Goal: Complete application form

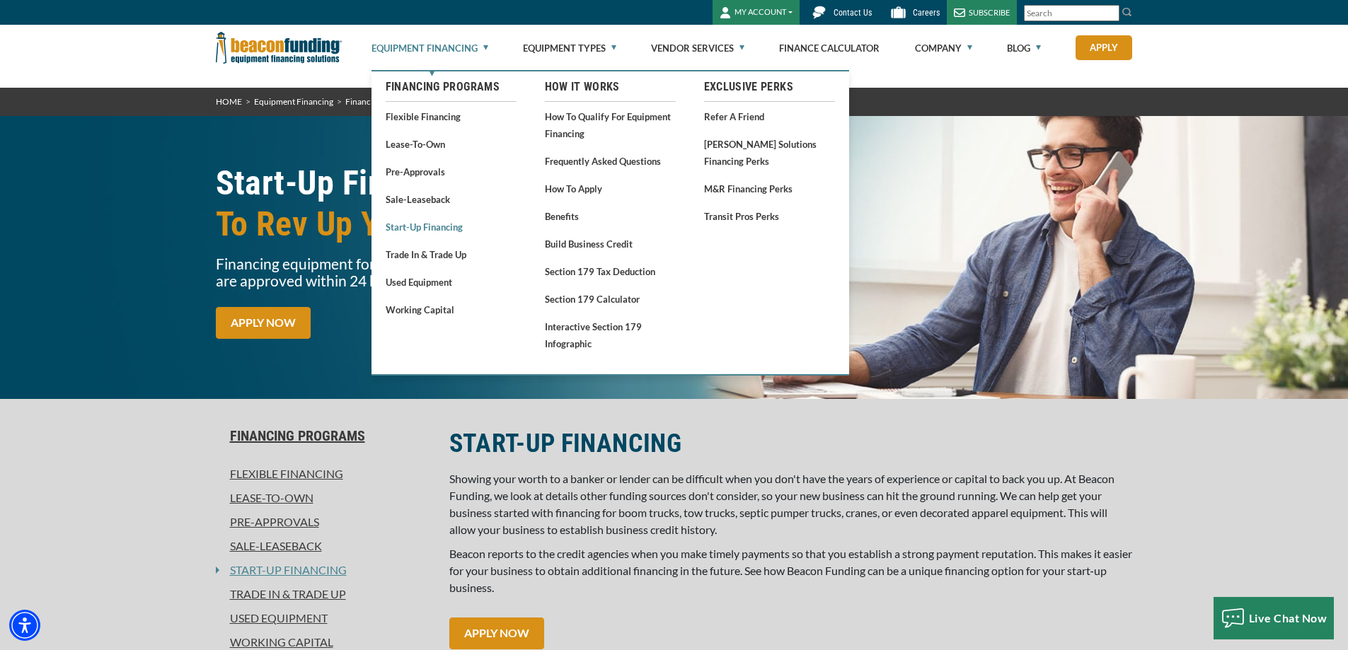
click at [446, 226] on link "Start-Up Financing" at bounding box center [451, 227] width 131 height 18
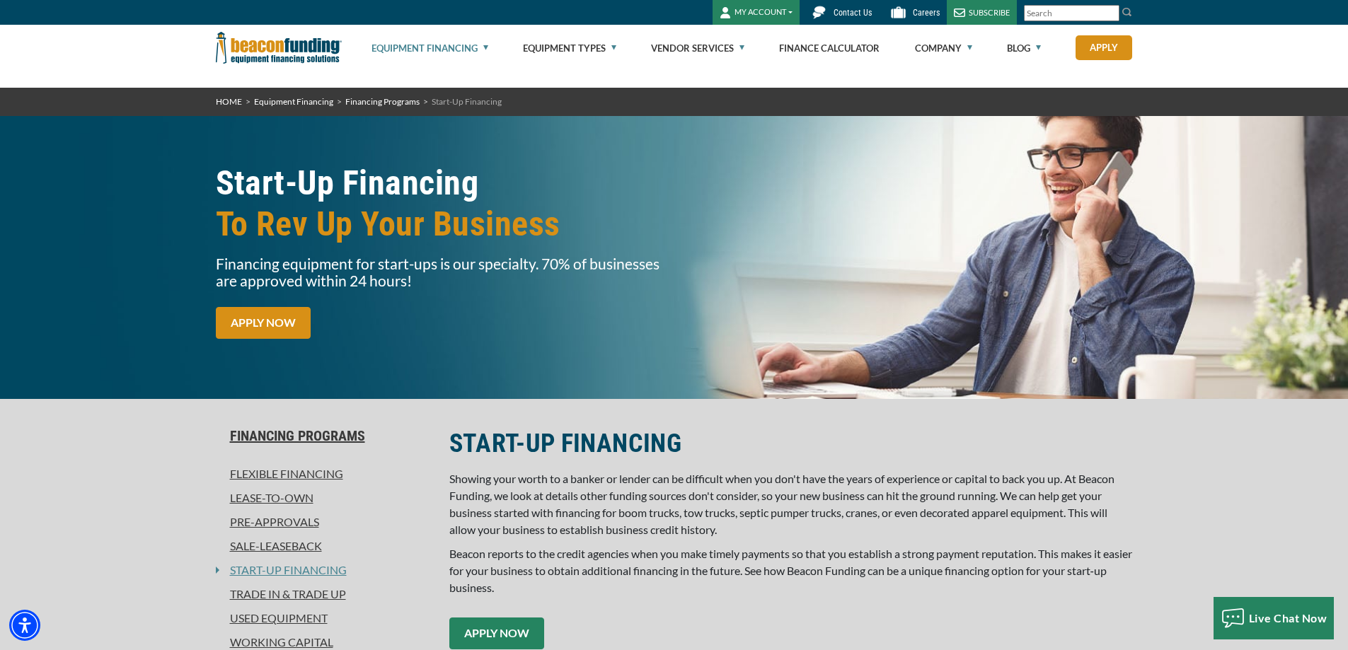
click at [524, 641] on link "APPLY NOW" at bounding box center [496, 634] width 95 height 32
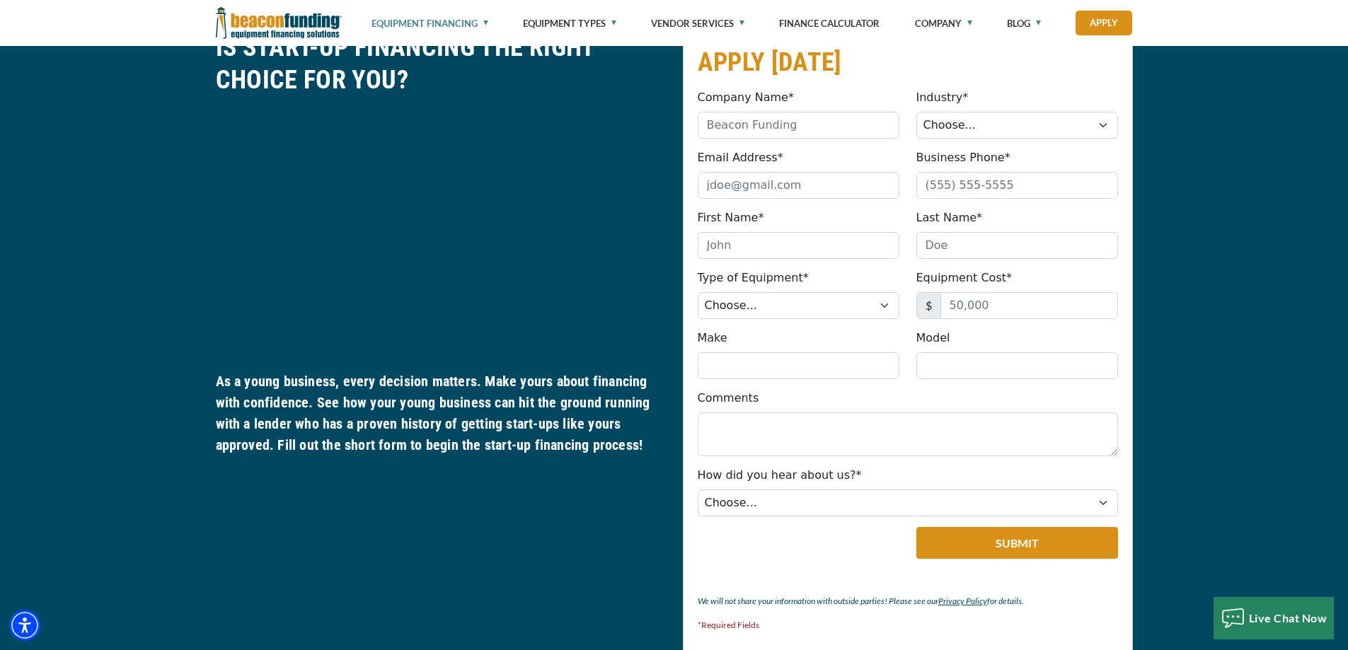
scroll to position [672, 0]
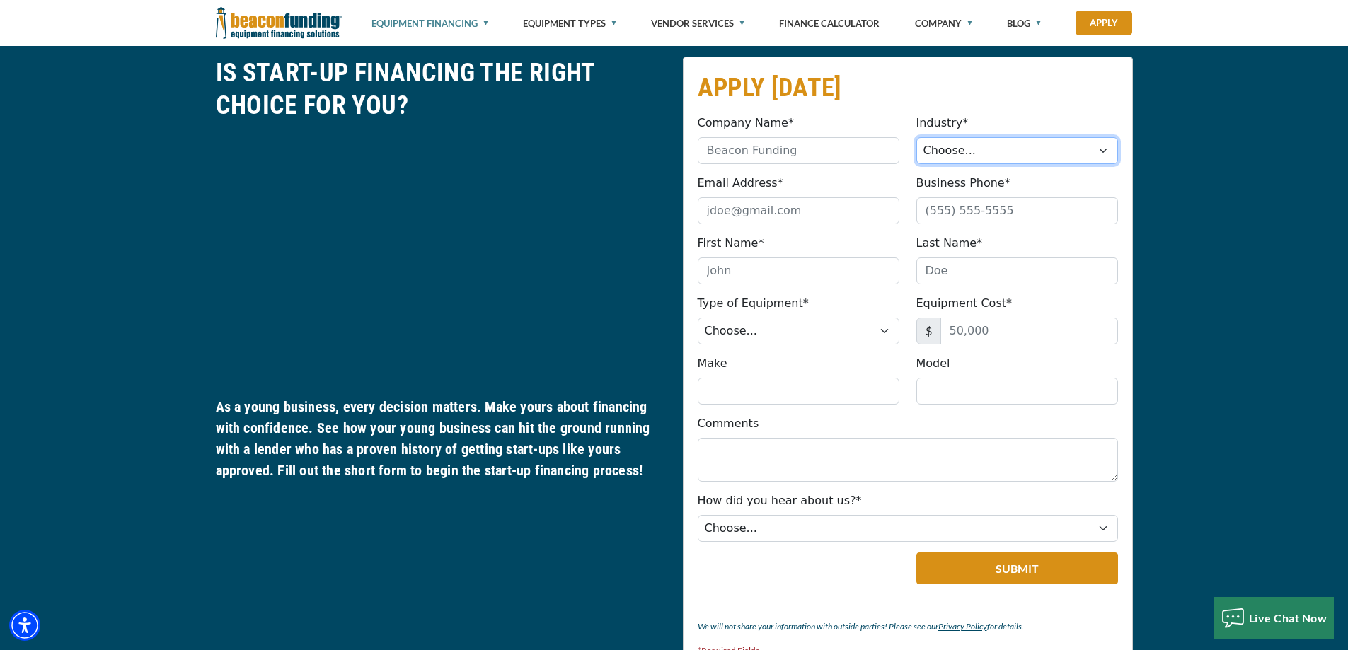
click at [1105, 152] on select "Choose... Towing Landscape/Hardscape Decorated Apparel Septic Light Constructio…" at bounding box center [1017, 150] width 202 height 27
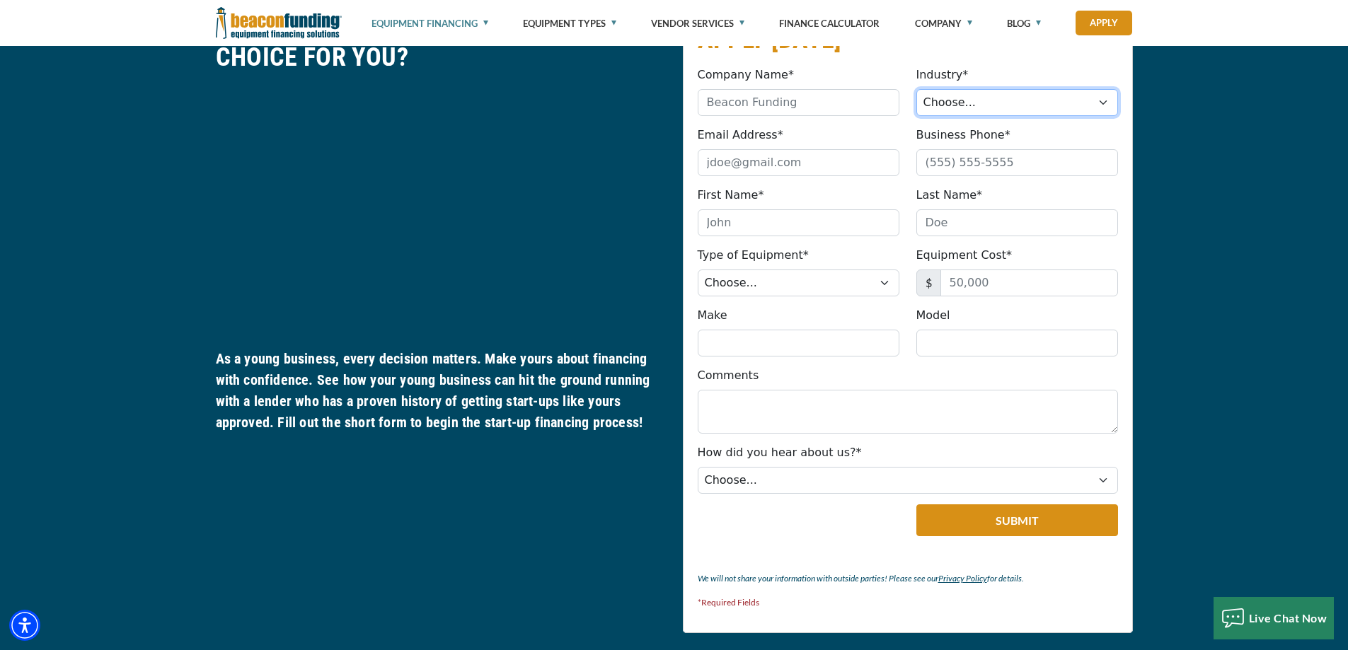
scroll to position [814, 0]
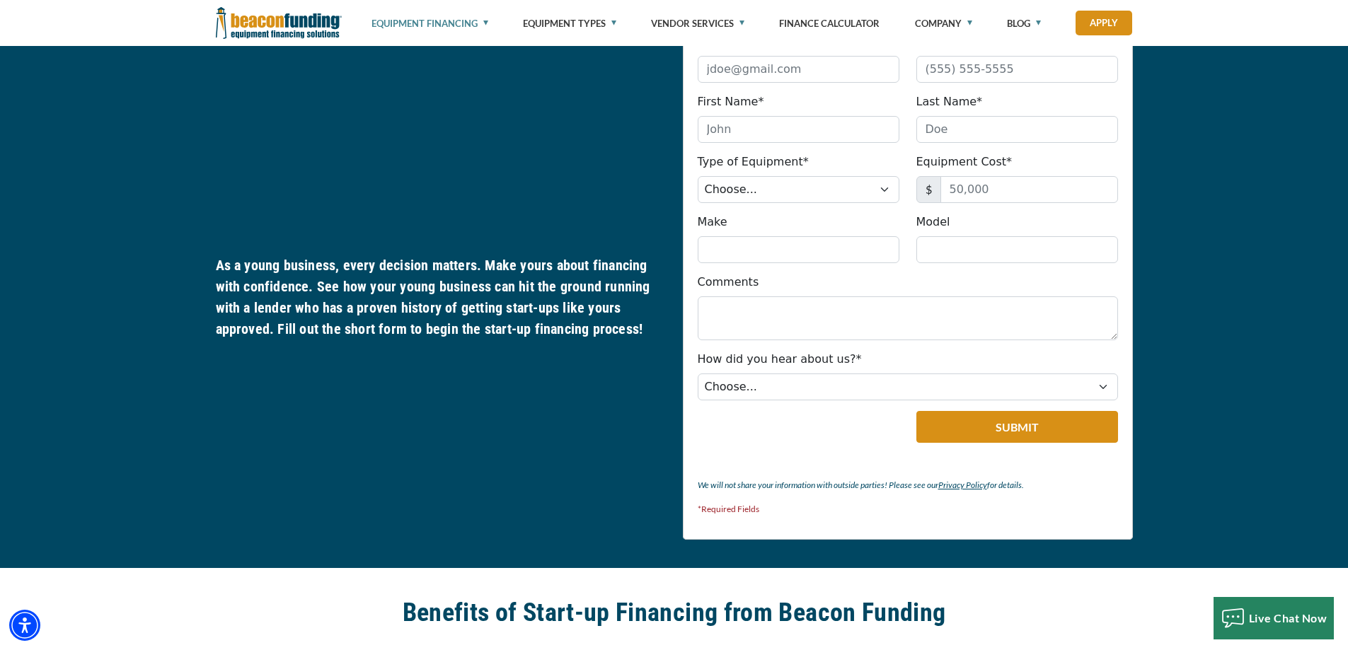
click at [1200, 270] on div "APPLY [DATE] Company Name* Please provide a valid company name. Industry* Choos…" at bounding box center [674, 227] width 1348 height 681
click at [197, 188] on div "APPLY [DATE] Company Name* Please provide a valid company name. Industry* Choos…" at bounding box center [674, 227] width 1348 height 681
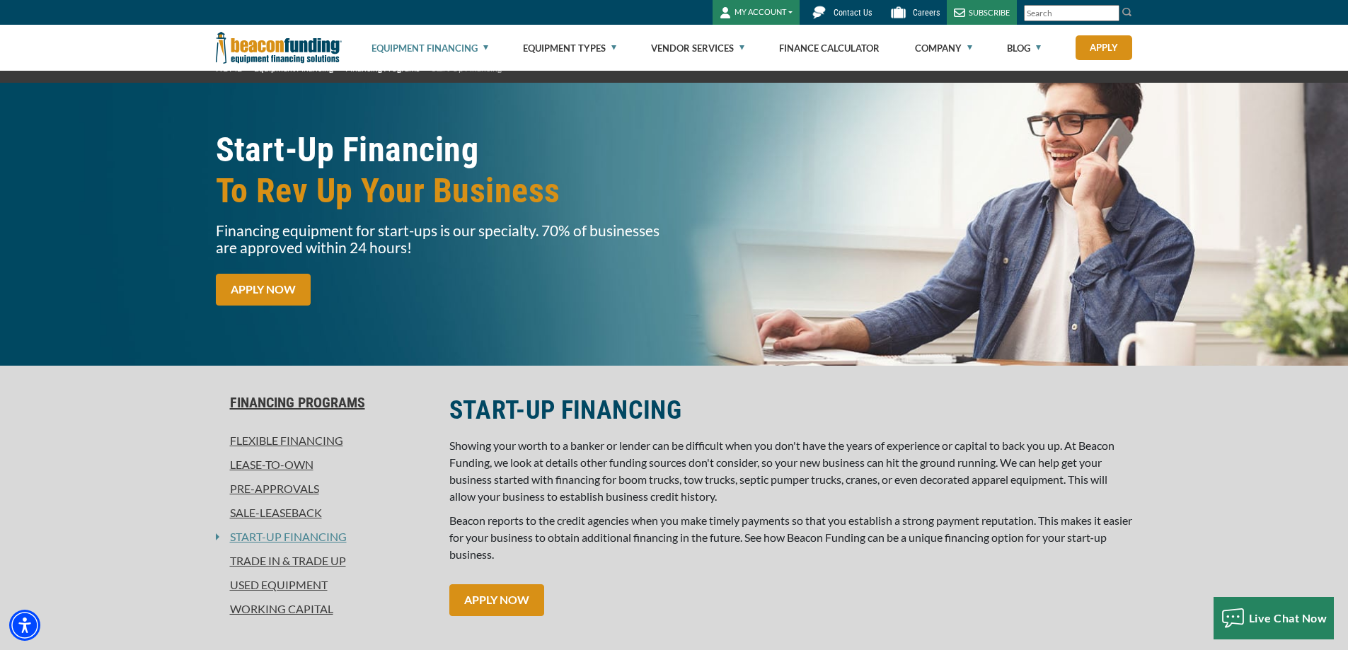
scroll to position [0, 0]
